Goal: Find specific page/section: Find specific page/section

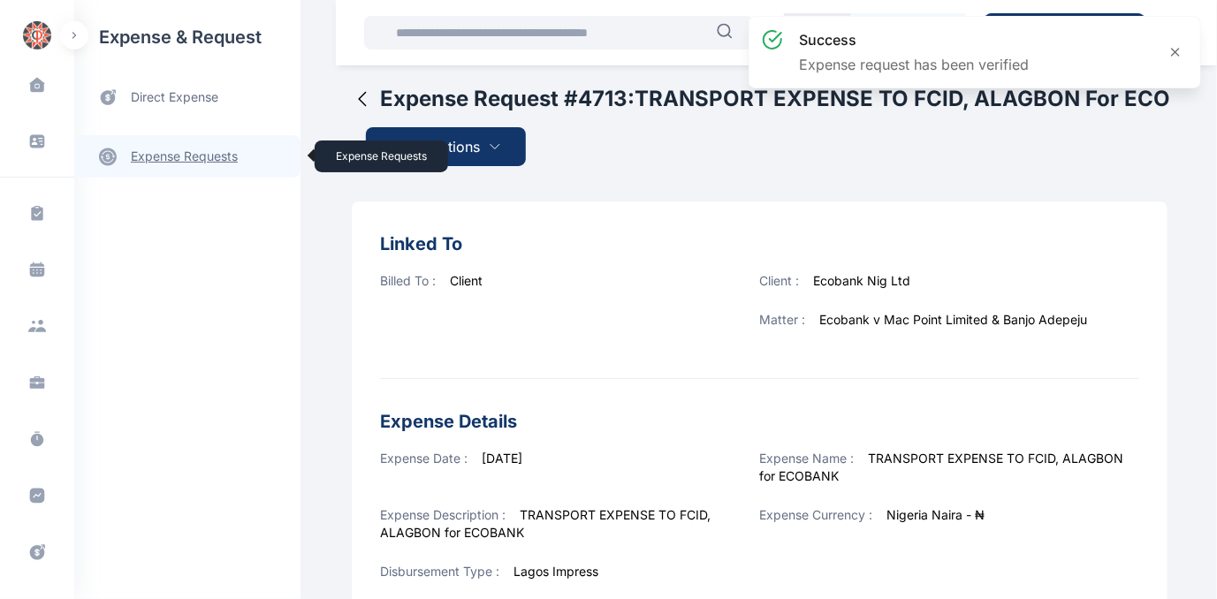
click at [213, 154] on link "expense requests expense requests" at bounding box center [187, 156] width 226 height 42
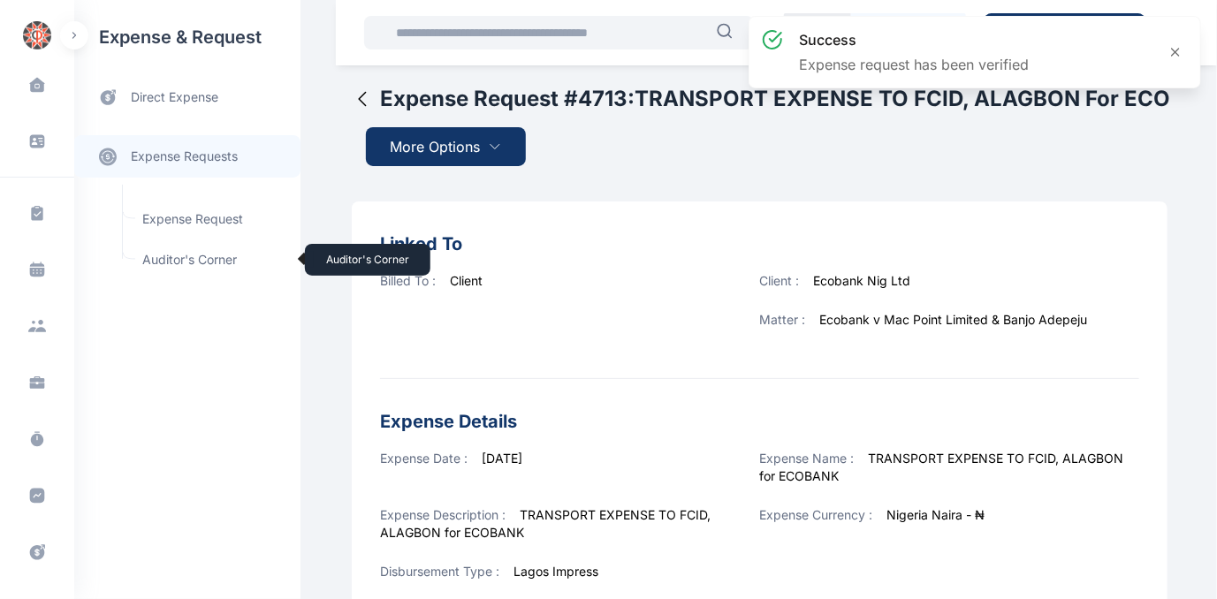
click at [185, 256] on span "Auditor's Corner Auditor's Corner" at bounding box center [212, 260] width 160 height 34
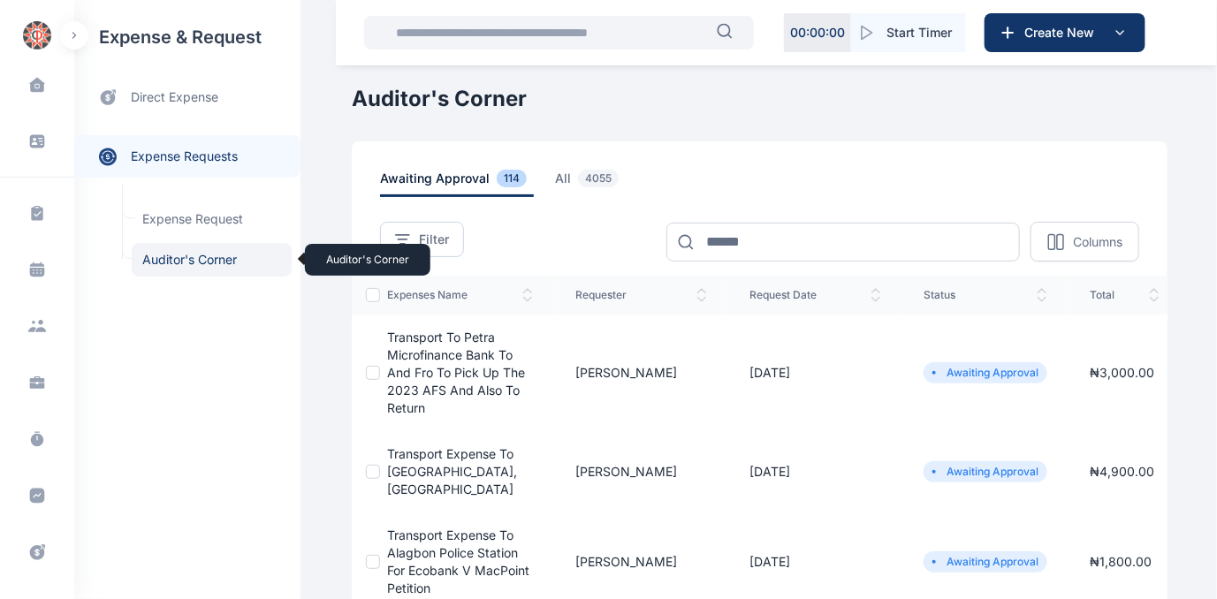
click at [161, 257] on span "Auditor's Corner Auditor's Corner" at bounding box center [212, 260] width 160 height 34
